Goal: Task Accomplishment & Management: Use online tool/utility

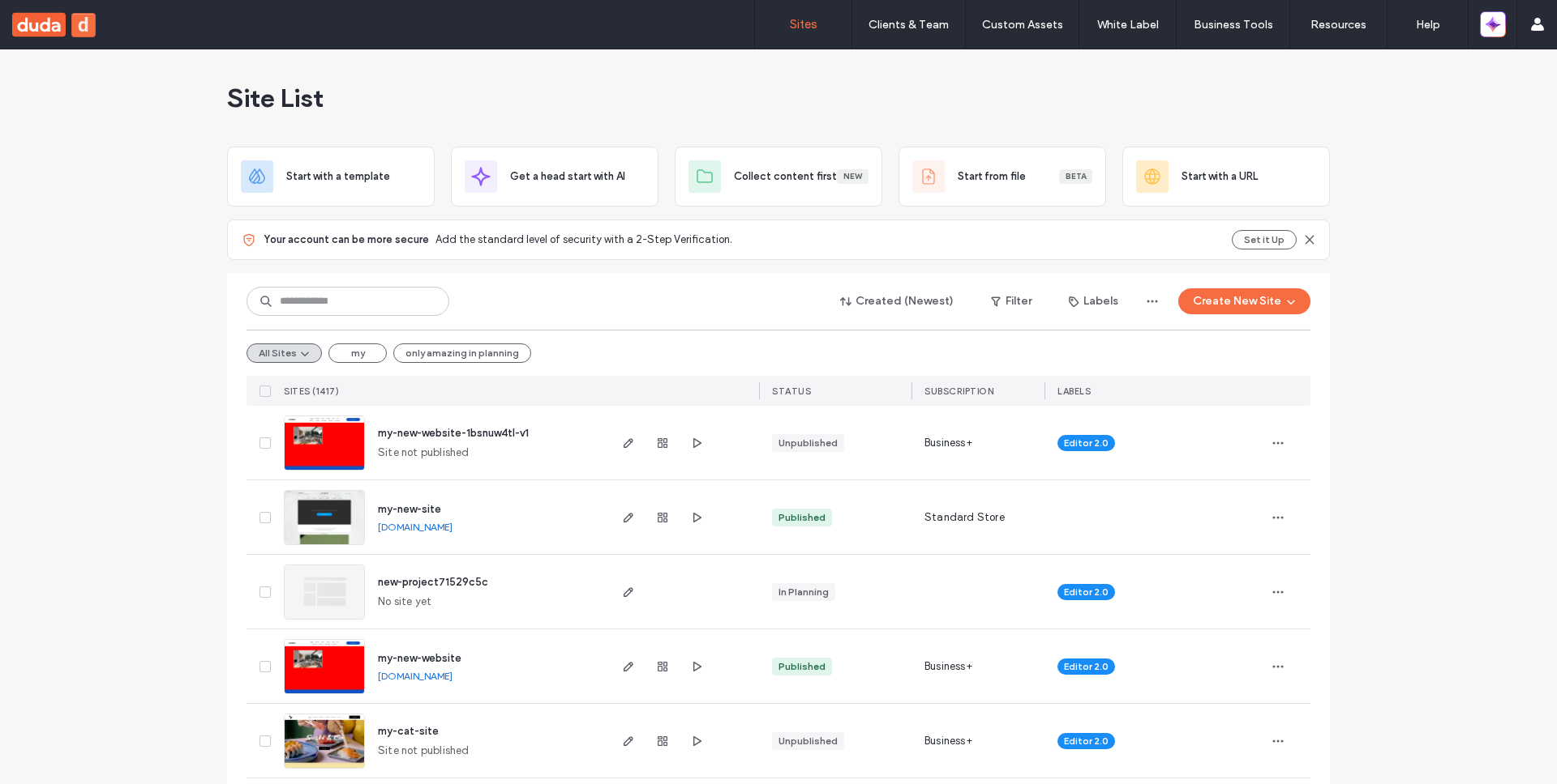
click at [1509, 34] on div at bounding box center [1492, 24] width 48 height 48
click at [1500, 34] on button "button" at bounding box center [1493, 24] width 26 height 26
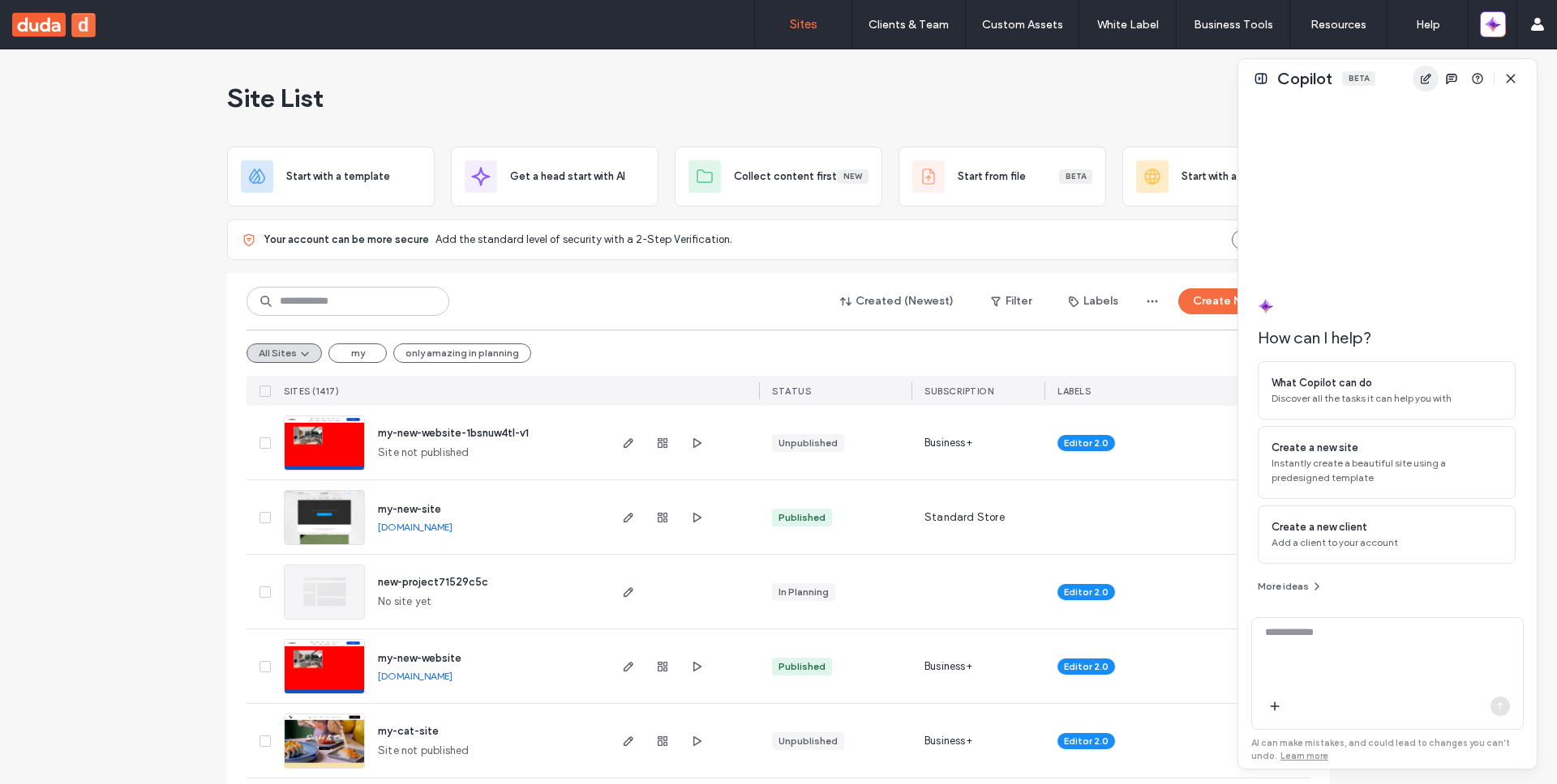
drag, startPoint x: 865, startPoint y: 90, endPoint x: 1419, endPoint y: 76, distance: 554.2
click at [1419, 76] on div "Copilot Beta" at bounding box center [1387, 79] width 299 height 39
click at [1314, 584] on icon "button" at bounding box center [1316, 586] width 13 height 13
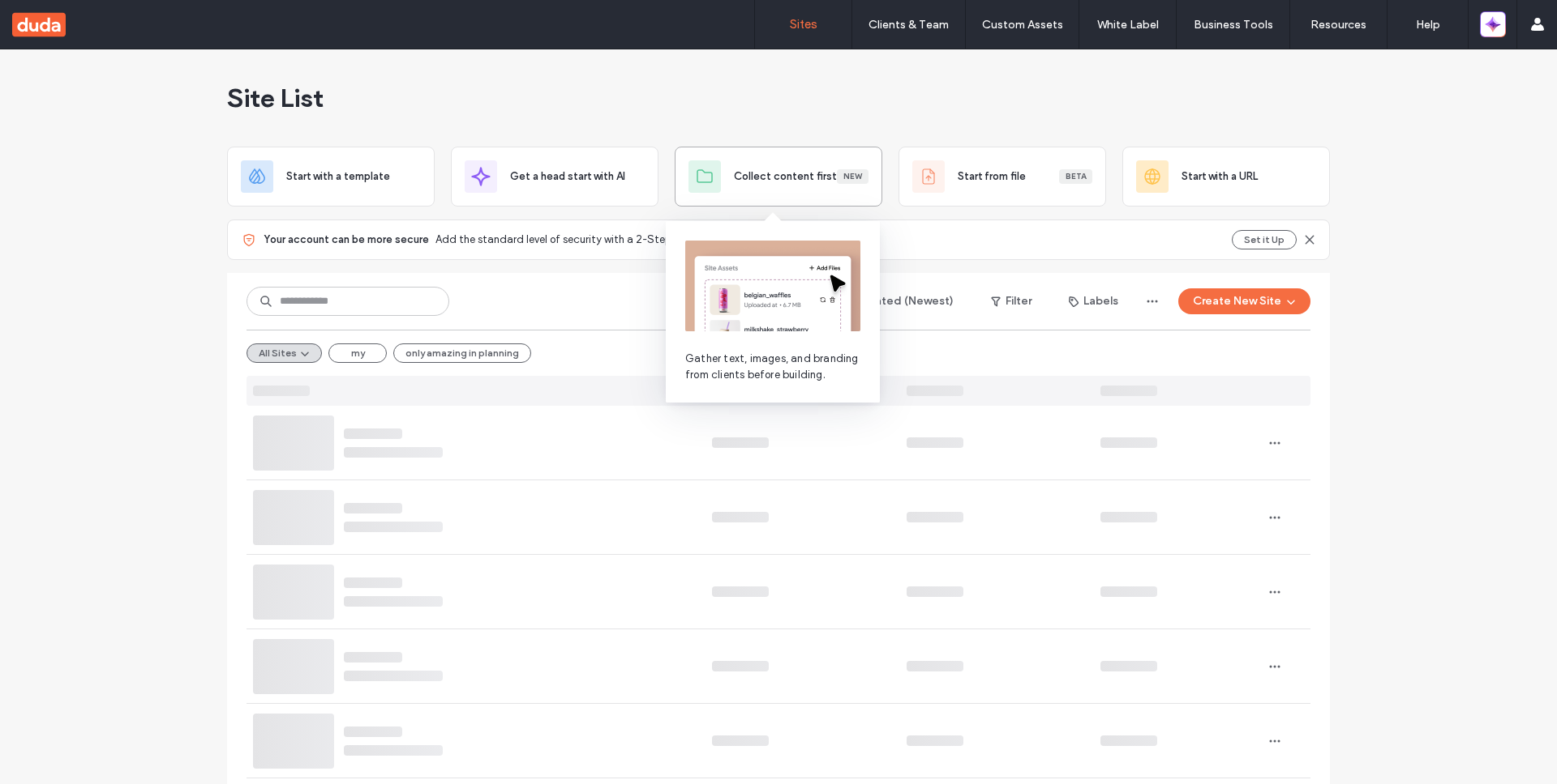
click at [781, 178] on span "Collect content first" at bounding box center [785, 176] width 103 height 16
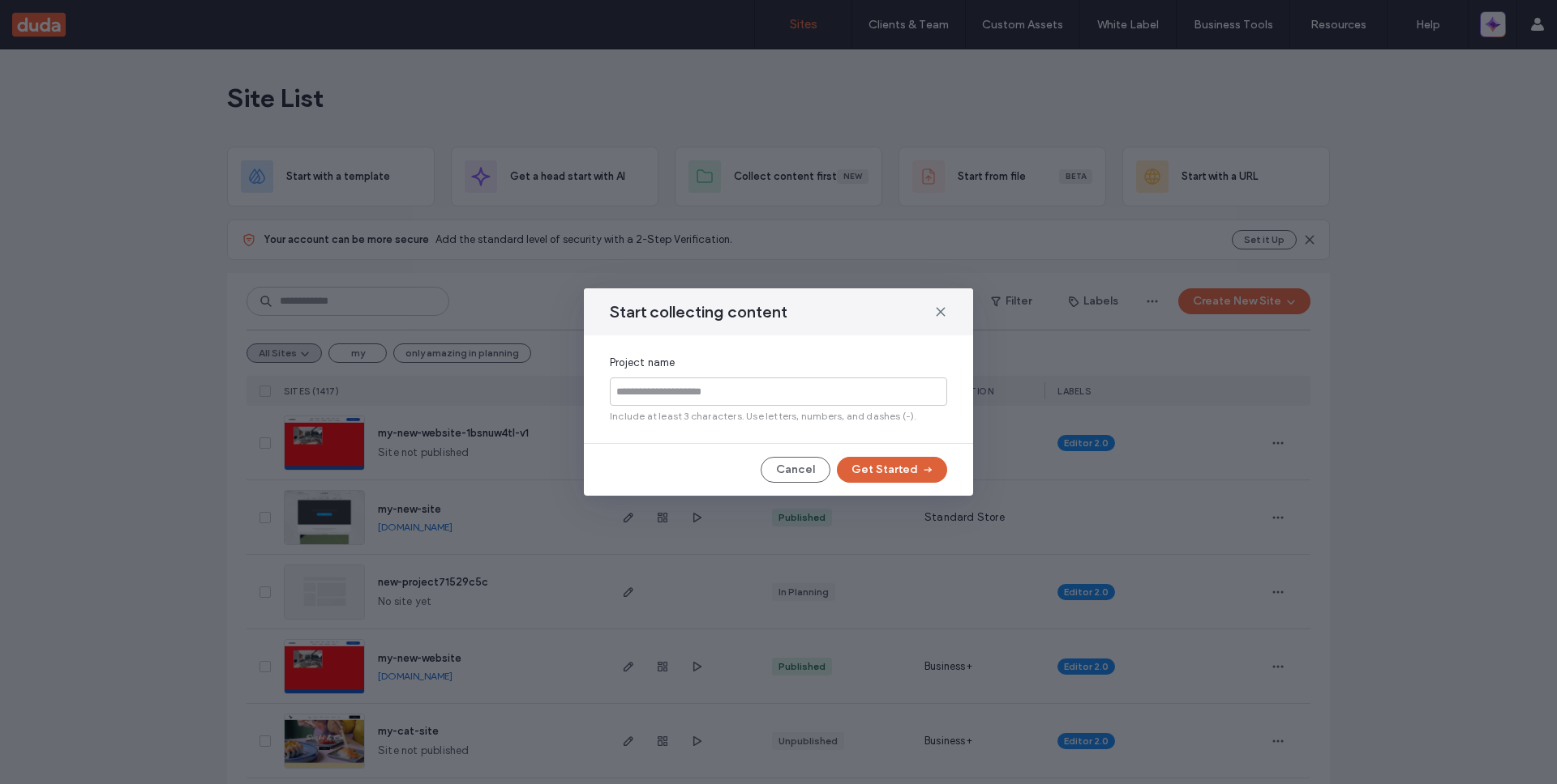
click at [878, 471] on button "Get Started" at bounding box center [892, 469] width 110 height 26
